Goal: Task Accomplishment & Management: Complete application form

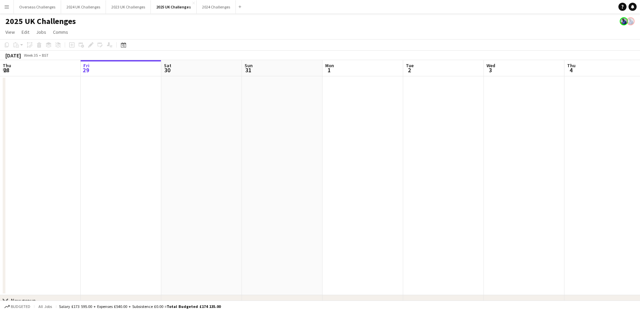
click at [4, 8] on app-icon "Menu" at bounding box center [6, 6] width 5 height 5
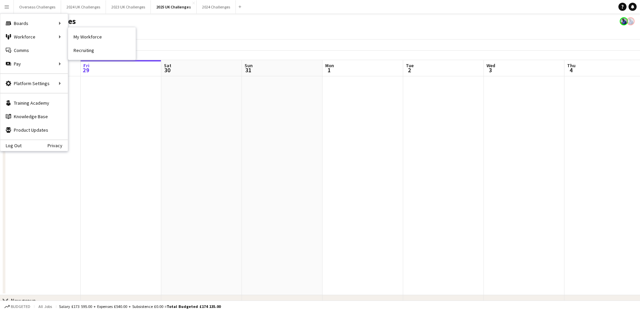
click at [78, 38] on link "My Workforce" at bounding box center [101, 36] width 67 height 13
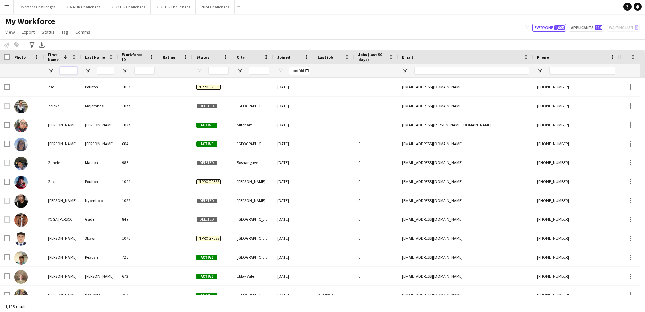
click at [70, 70] on input "First Name Filter Input" at bounding box center [68, 70] width 17 height 8
type input "******"
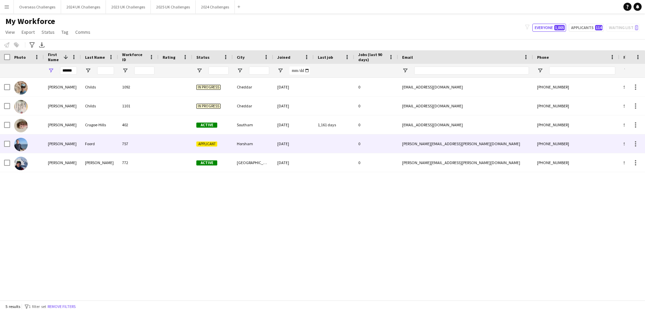
click at [79, 143] on div "[PERSON_NAME]" at bounding box center [62, 143] width 37 height 19
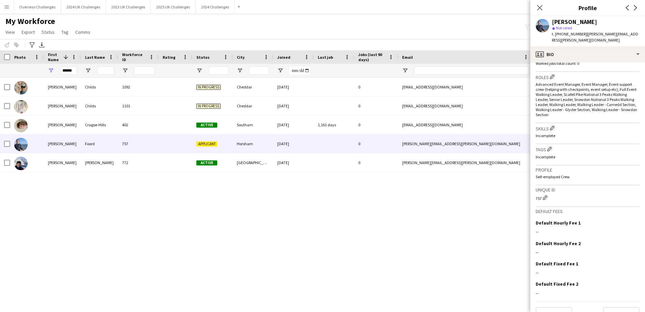
scroll to position [202, 0]
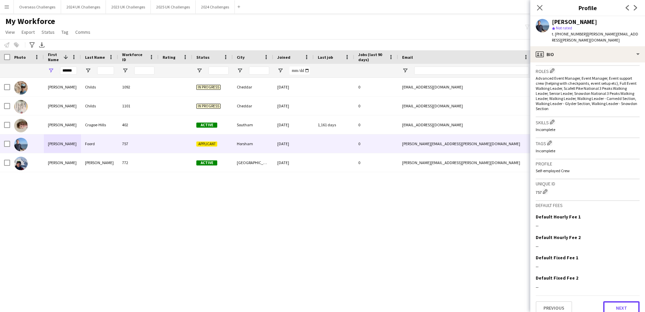
click at [615, 308] on button "Next" at bounding box center [621, 307] width 36 height 13
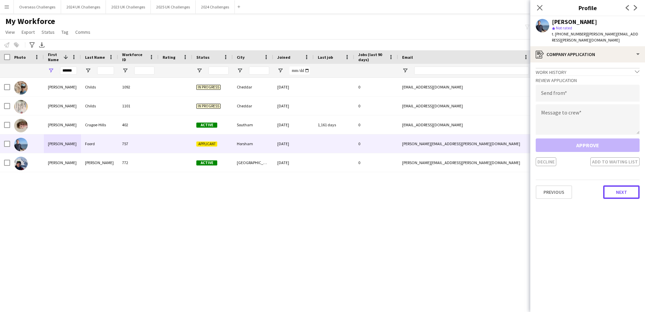
click at [616, 188] on button "Next" at bounding box center [621, 191] width 36 height 13
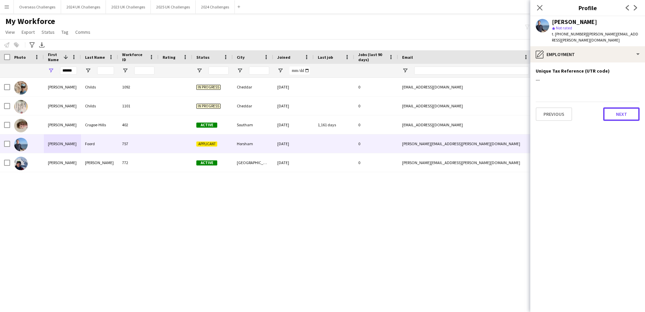
click at [622, 107] on button "Next" at bounding box center [621, 113] width 36 height 13
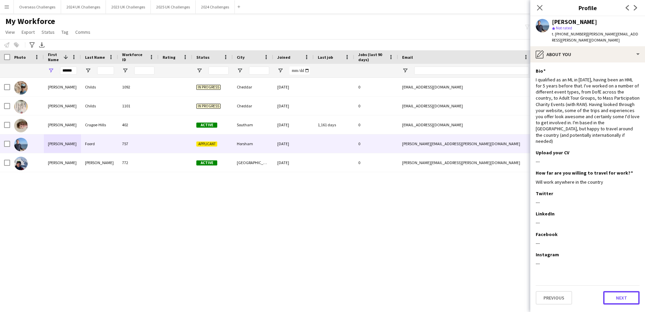
click at [626, 291] on button "Next" at bounding box center [621, 297] width 36 height 13
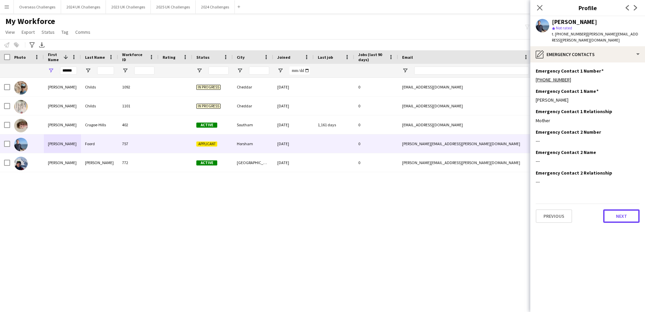
click at [626, 209] on button "Next" at bounding box center [621, 215] width 36 height 13
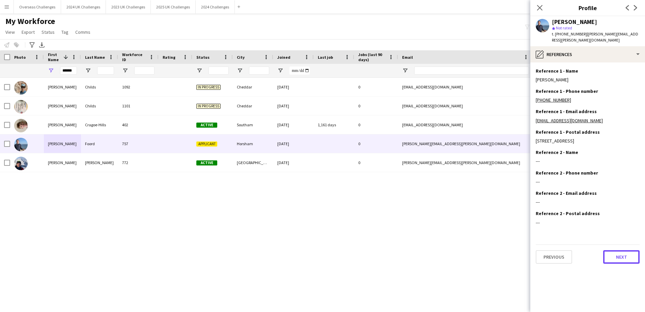
click at [621, 263] on button "Next" at bounding box center [621, 256] width 36 height 13
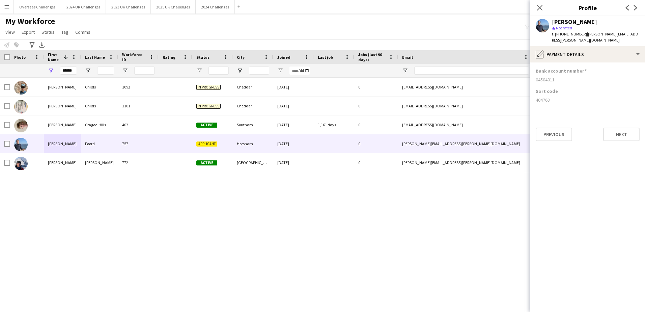
click at [622, 122] on div "Previous Next" at bounding box center [588, 131] width 104 height 19
click at [622, 128] on button "Next" at bounding box center [621, 134] width 36 height 13
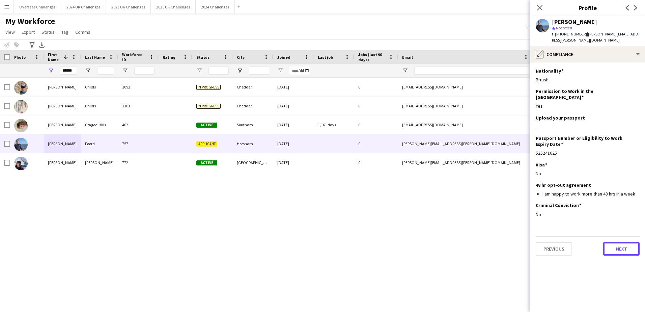
click at [619, 242] on button "Next" at bounding box center [621, 248] width 36 height 13
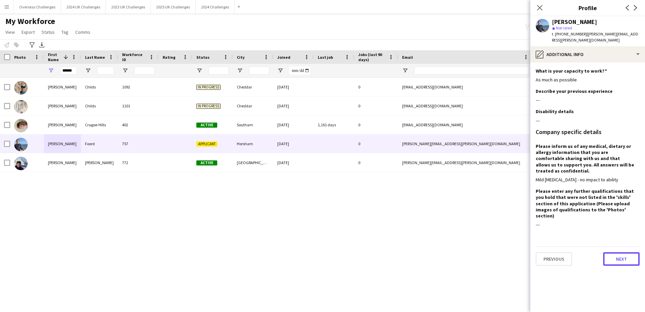
click at [621, 252] on button "Next" at bounding box center [621, 258] width 36 height 13
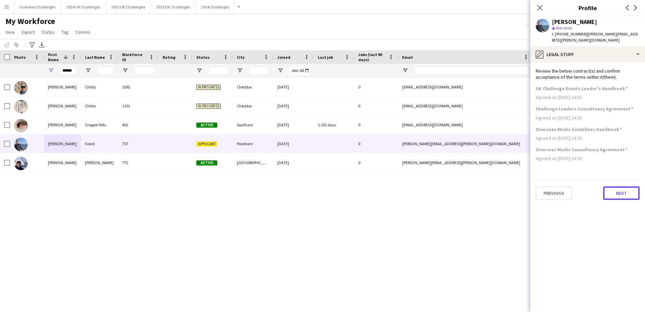
click at [626, 186] on button "Next" at bounding box center [621, 192] width 36 height 13
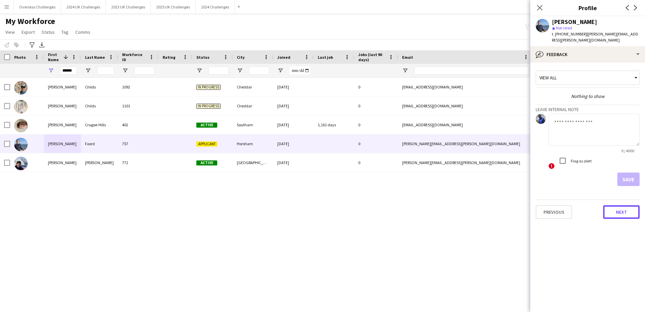
click at [621, 205] on button "Next" at bounding box center [621, 211] width 36 height 13
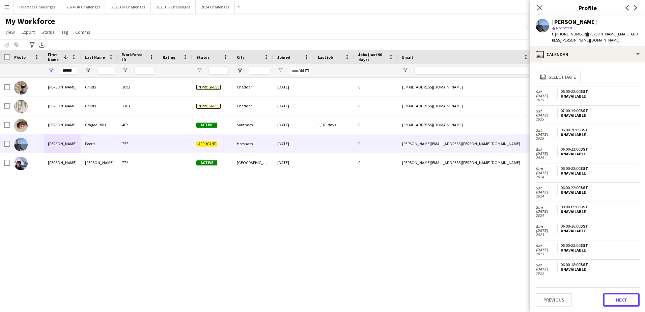
click at [616, 297] on button "Next" at bounding box center [621, 299] width 36 height 13
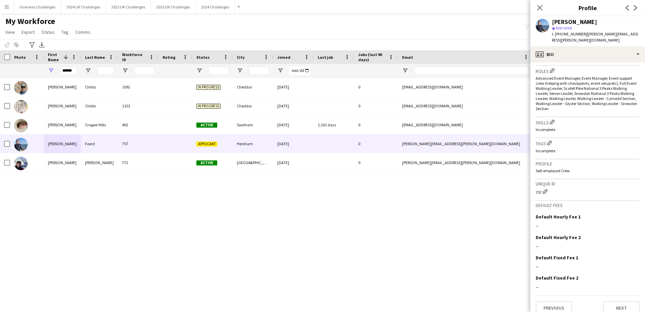
scroll to position [210, 0]
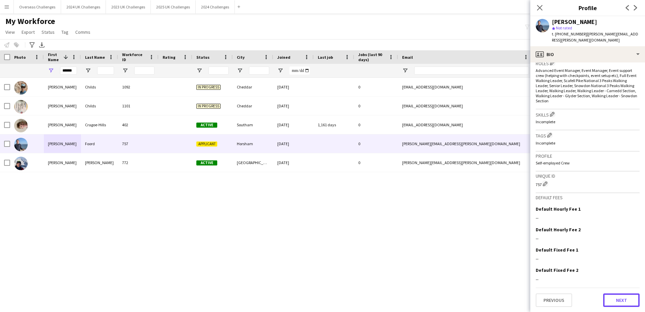
click at [617, 297] on button "Next" at bounding box center [621, 299] width 36 height 13
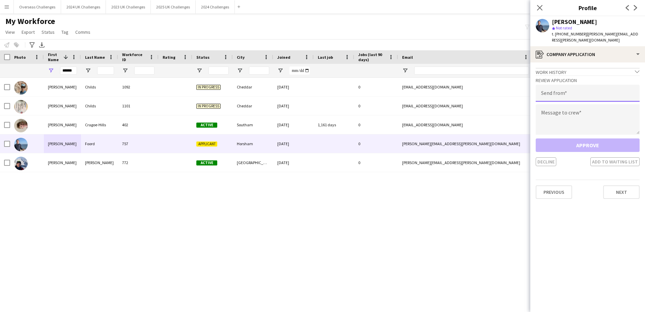
click at [572, 88] on input "email" at bounding box center [588, 93] width 104 height 17
type input "**********"
click at [562, 106] on textarea at bounding box center [588, 119] width 104 height 30
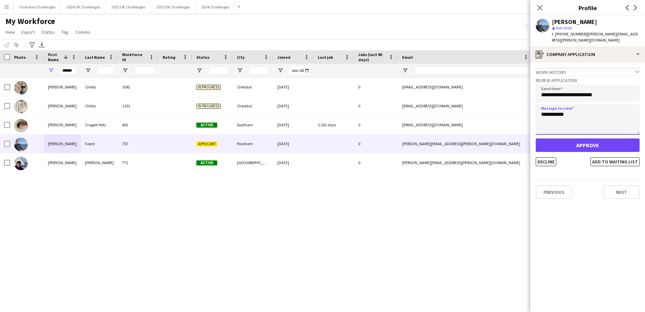
paste textarea "**********"
type textarea "**********"
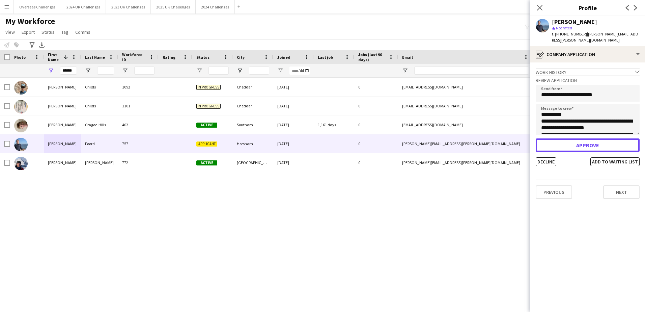
click at [577, 138] on button "Approve" at bounding box center [588, 144] width 104 height 13
